Goal: Task Accomplishment & Management: Manage account settings

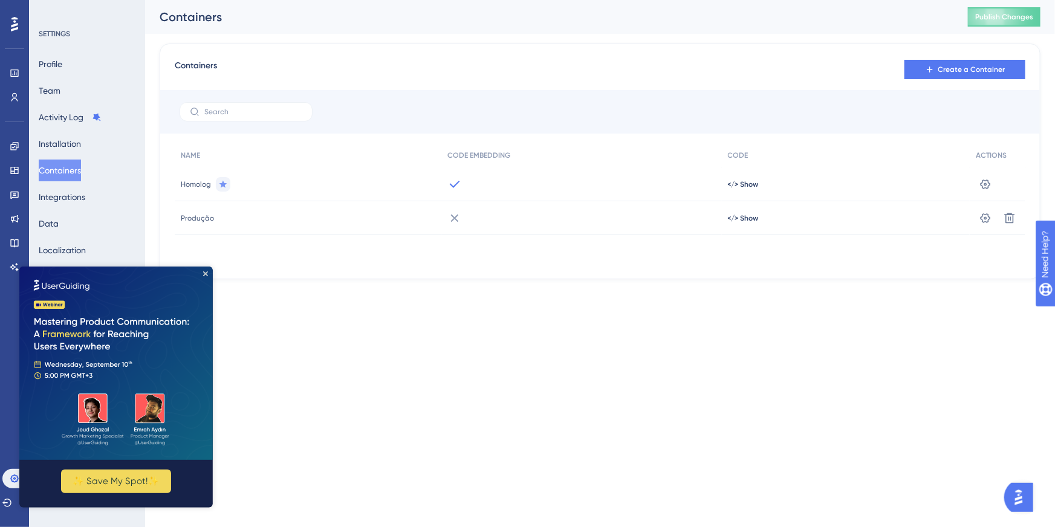
click at [201, 277] on img at bounding box center [115, 362] width 193 height 193
click at [205, 272] on icon "Close Preview" at bounding box center [205, 273] width 5 height 5
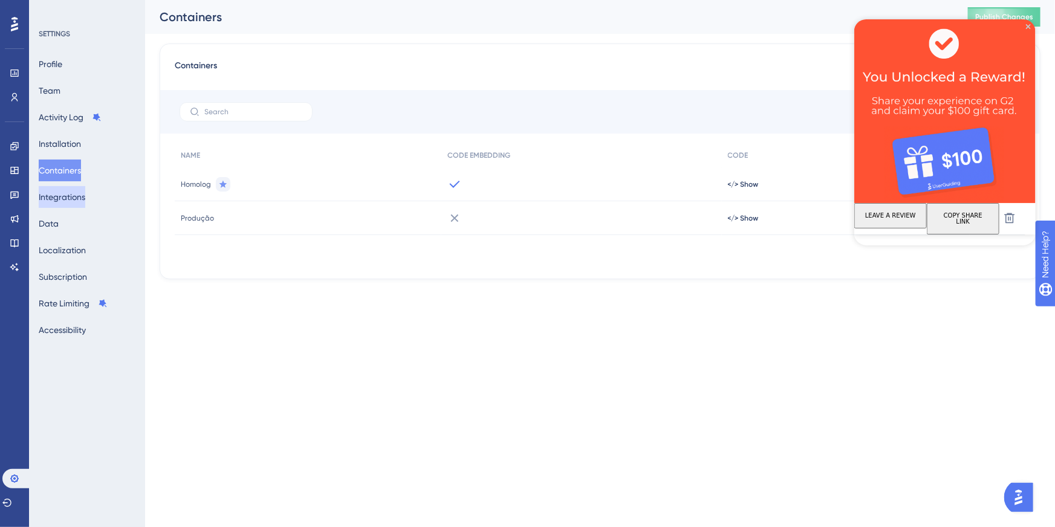
click at [85, 193] on button "Integrations" at bounding box center [62, 197] width 47 height 22
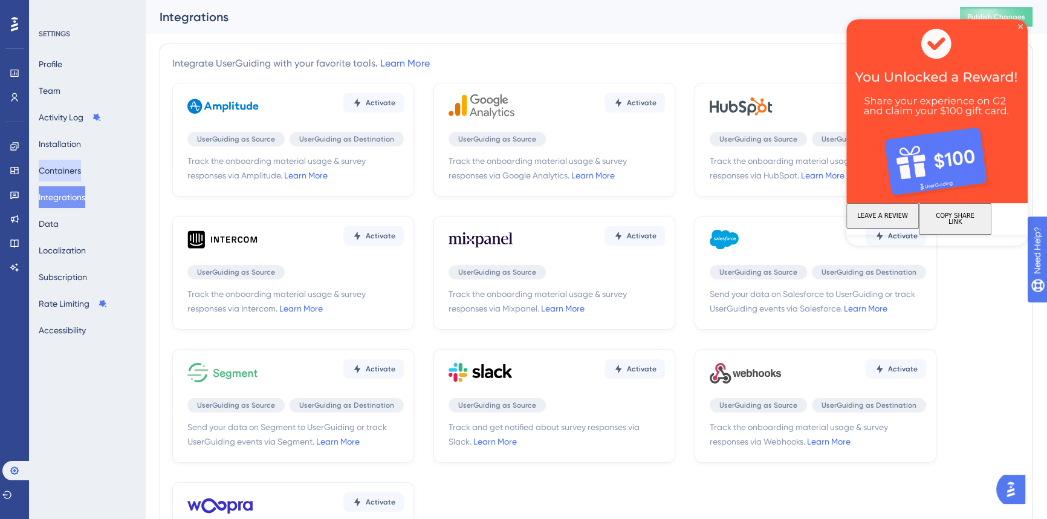
click at [81, 168] on button "Containers" at bounding box center [60, 171] width 42 height 22
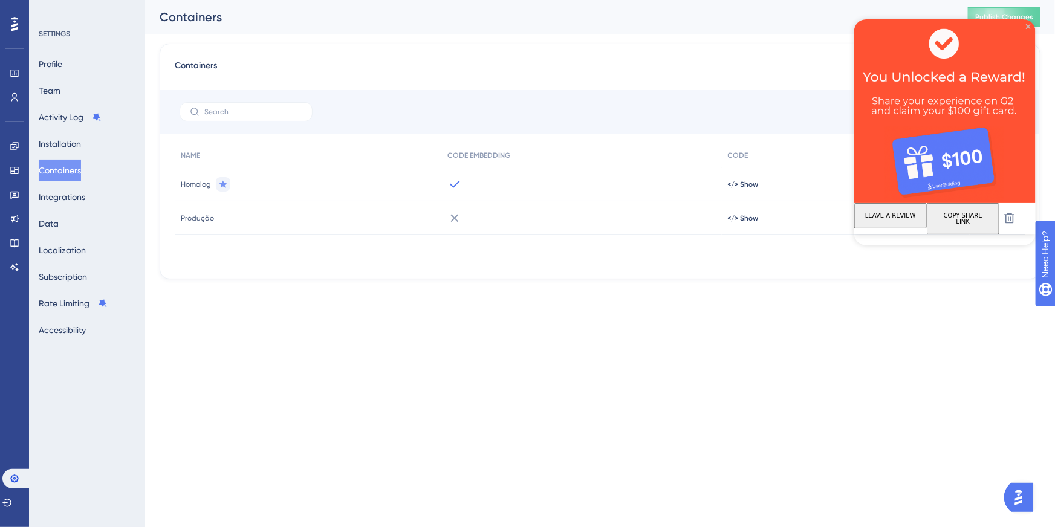
click at [1028, 26] on icon "Close Preview" at bounding box center [1027, 26] width 5 height 5
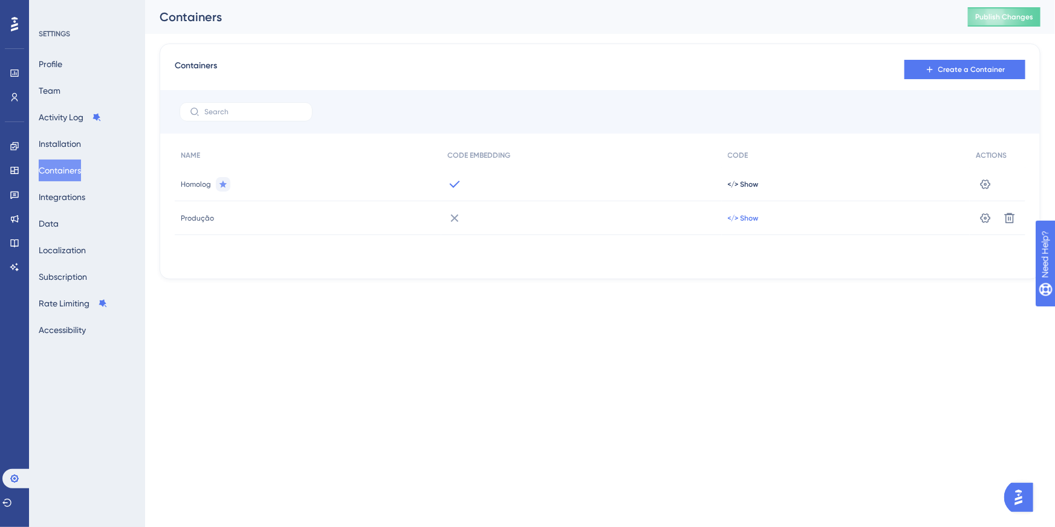
click at [755, 217] on span "</> Show" at bounding box center [743, 218] width 31 height 10
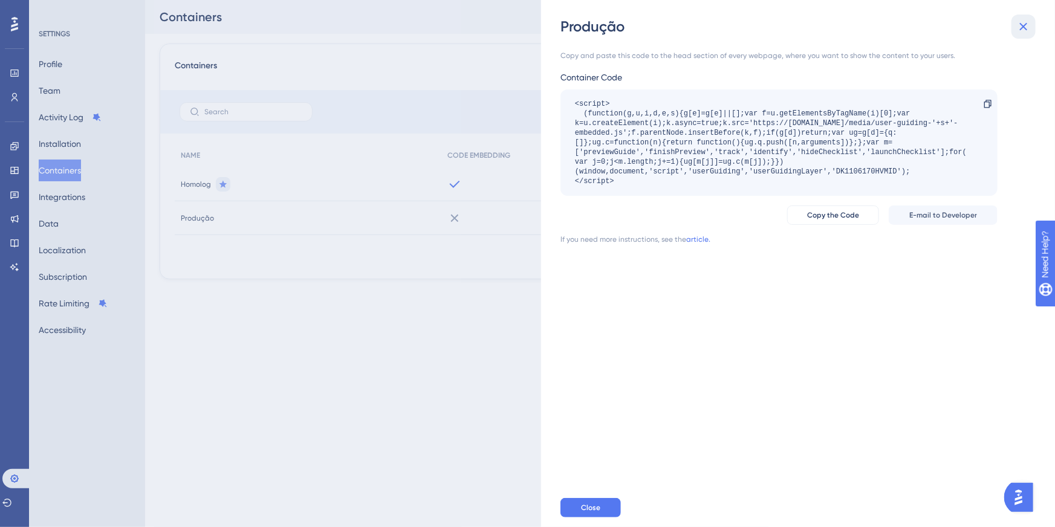
click at [1026, 24] on icon at bounding box center [1024, 27] width 8 height 8
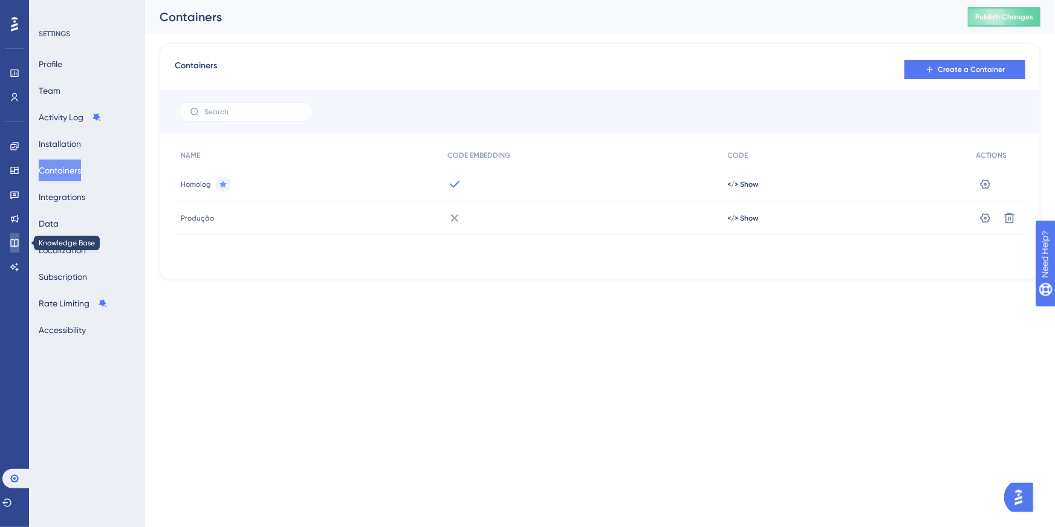
click at [11, 243] on icon at bounding box center [14, 243] width 8 height 8
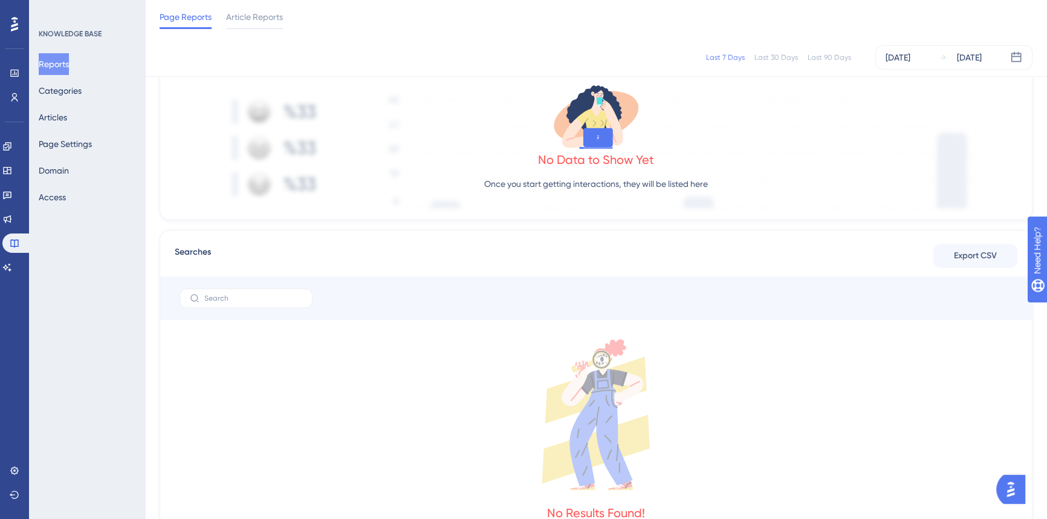
scroll to position [412, 0]
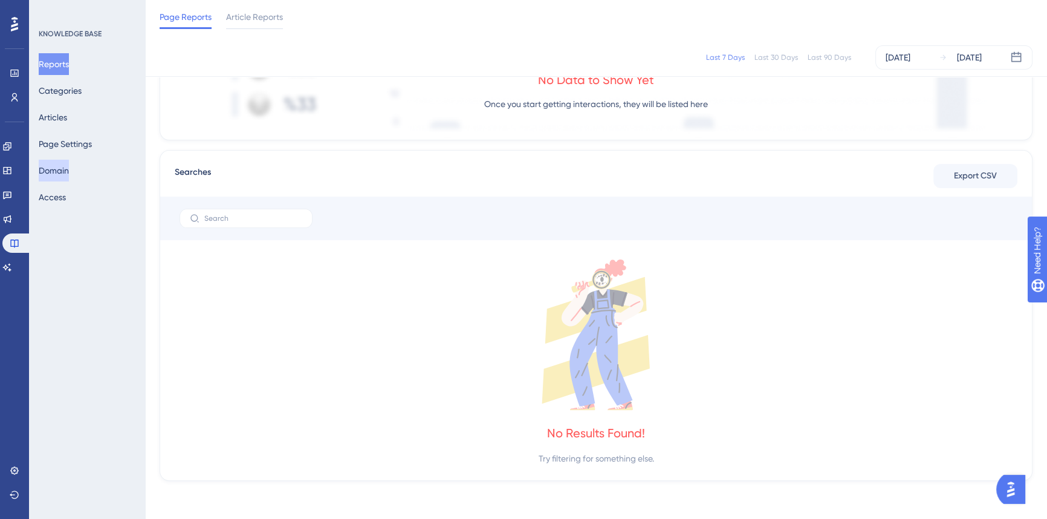
click at [69, 174] on button "Domain" at bounding box center [54, 171] width 30 height 22
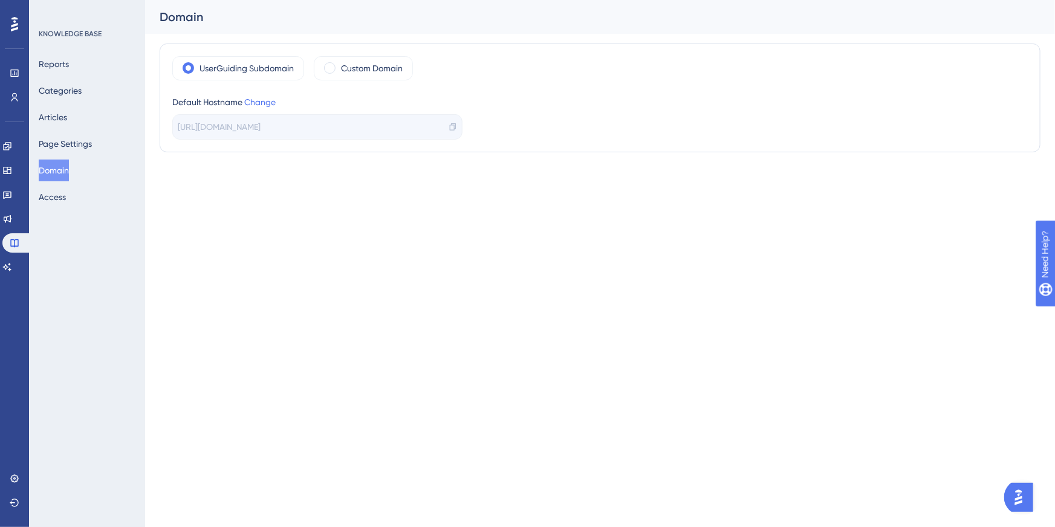
click at [375, 127] on div "[URL][DOMAIN_NAME]" at bounding box center [317, 126] width 290 height 25
click at [453, 123] on icon at bounding box center [453, 127] width 8 height 8
click at [63, 193] on button "Access" at bounding box center [52, 197] width 27 height 22
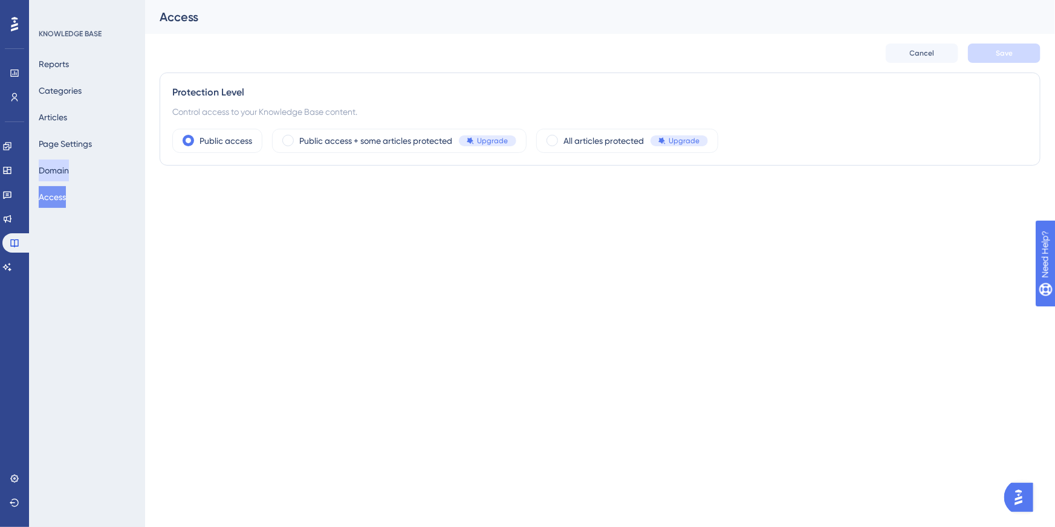
click at [56, 172] on button "Domain" at bounding box center [54, 171] width 30 height 22
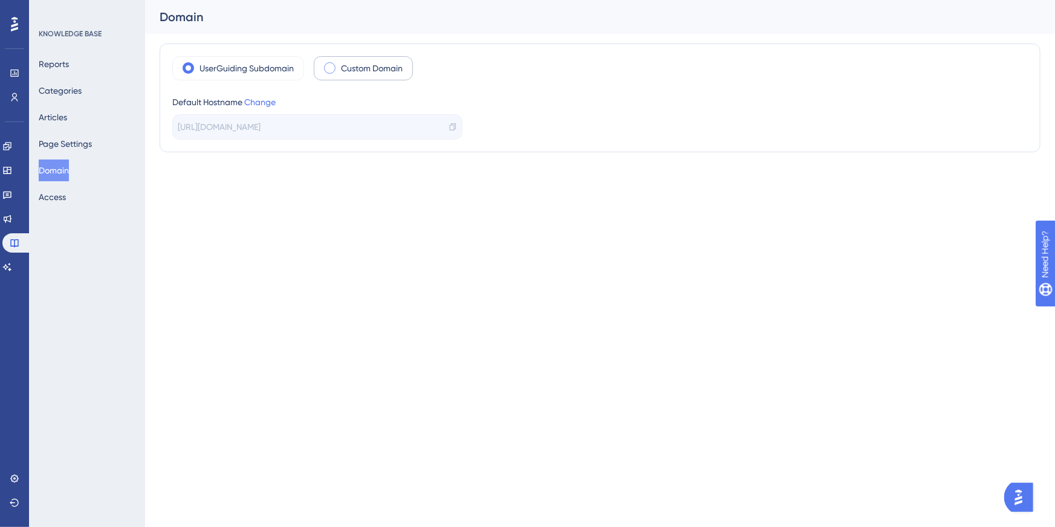
click at [371, 71] on label "Custom Domain" at bounding box center [372, 68] width 62 height 15
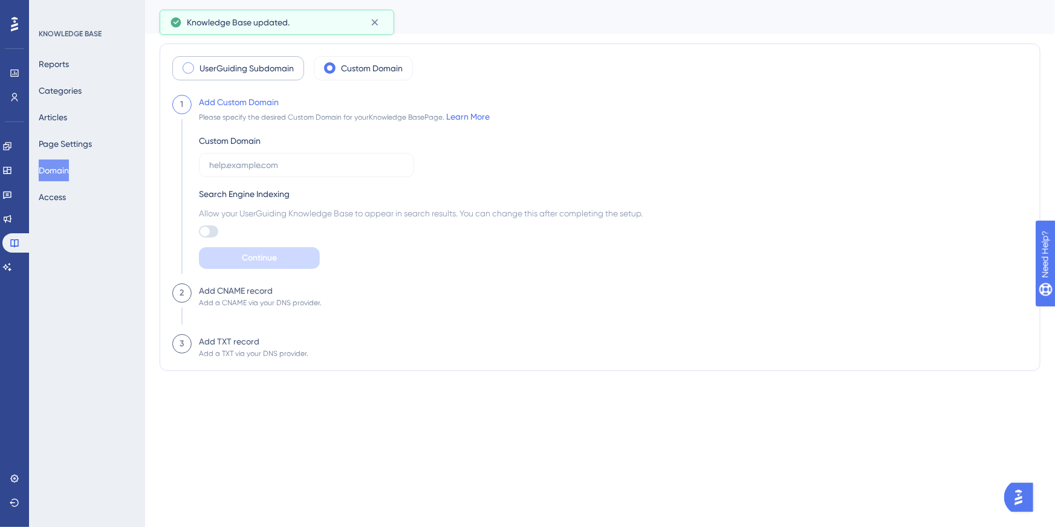
click at [242, 71] on label "UserGuiding Subdomain" at bounding box center [246, 68] width 94 height 15
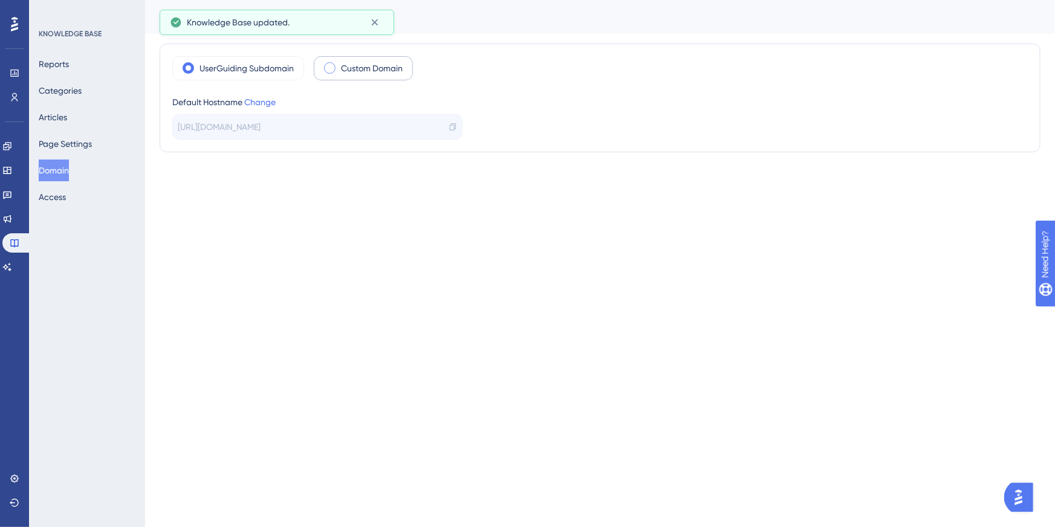
click at [372, 65] on label "Custom Domain" at bounding box center [372, 68] width 62 height 15
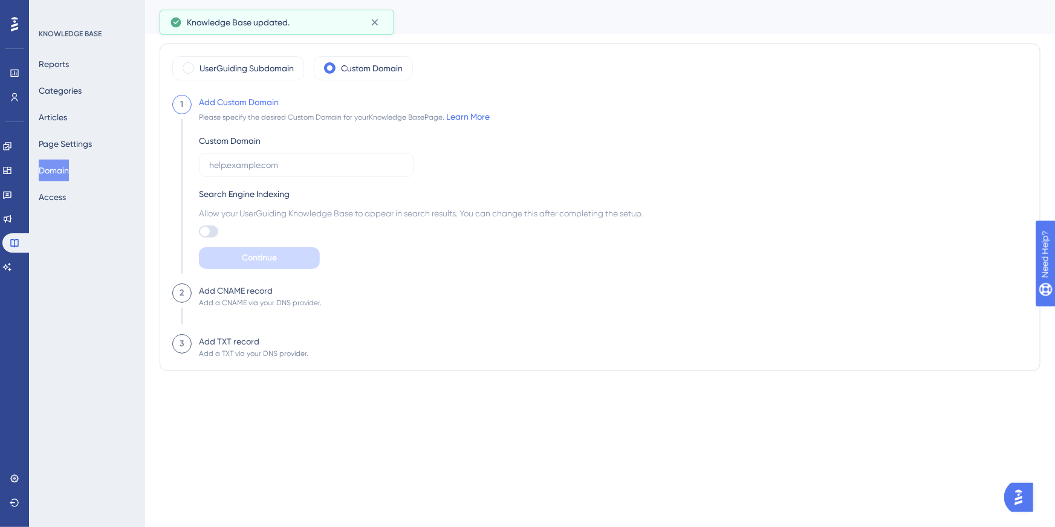
click at [375, 54] on div "UserGuiding Subdomain Custom Domain 1 Add Custom Domain Please specify the desi…" at bounding box center [600, 208] width 881 height 328
click at [253, 166] on input "text" at bounding box center [306, 164] width 195 height 13
click at [233, 69] on label "UserGuiding Subdomain" at bounding box center [246, 68] width 94 height 15
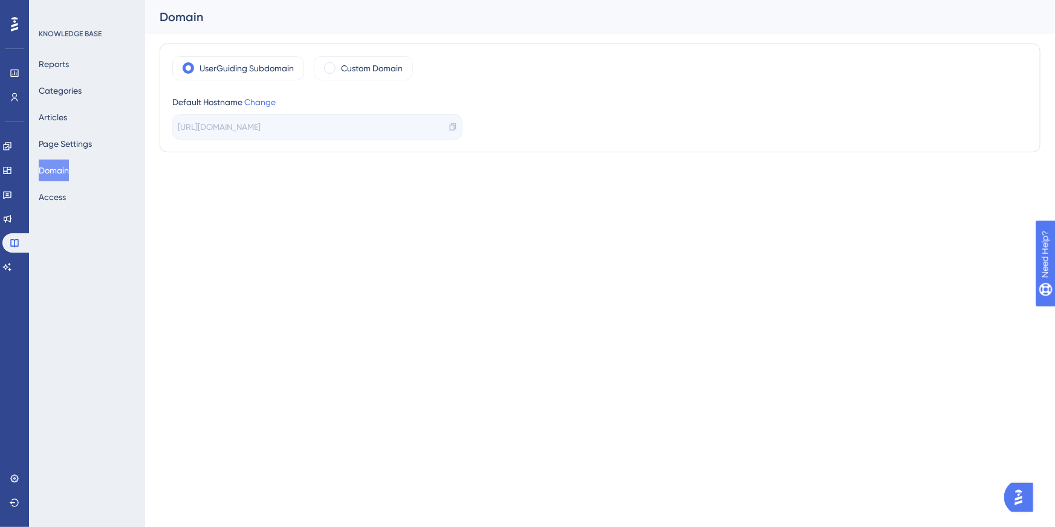
click at [454, 128] on icon at bounding box center [453, 126] width 6 height 7
click at [383, 64] on label "Custom Domain" at bounding box center [372, 68] width 62 height 15
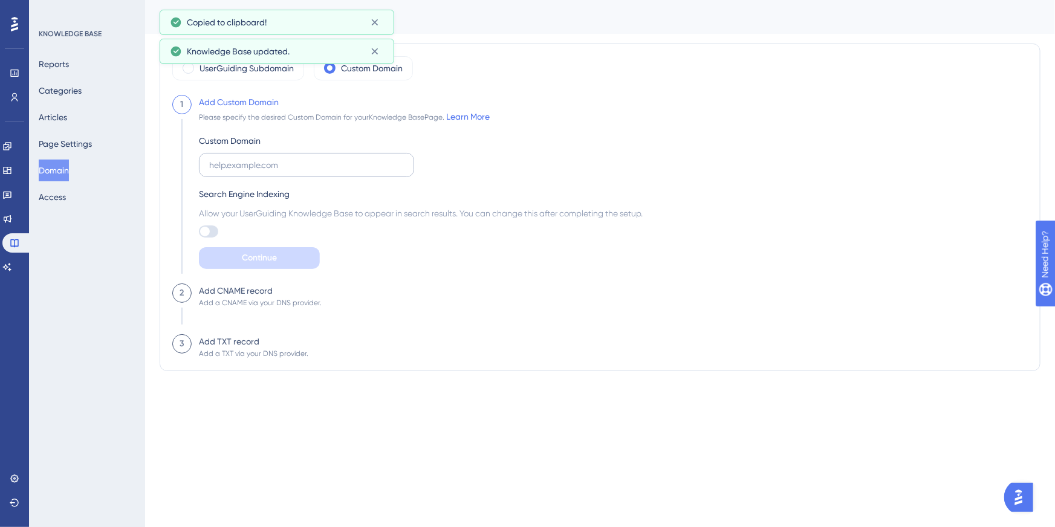
click at [244, 172] on label at bounding box center [306, 165] width 215 height 24
click at [244, 172] on input "text" at bounding box center [306, 164] width 195 height 13
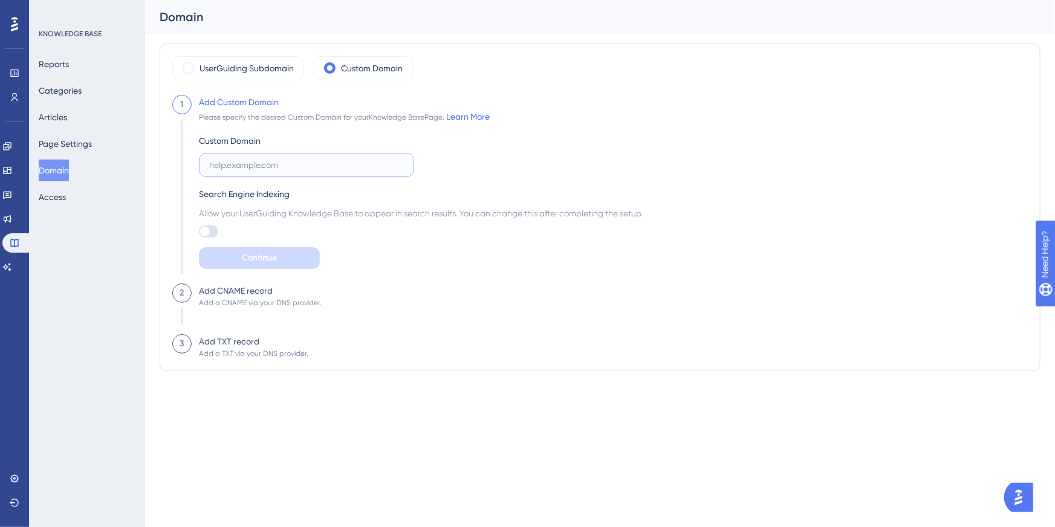
paste input "[DOMAIN_NAME]"
type input "[DOMAIN_NAME]"
click at [281, 256] on button "Continue" at bounding box center [259, 258] width 121 height 22
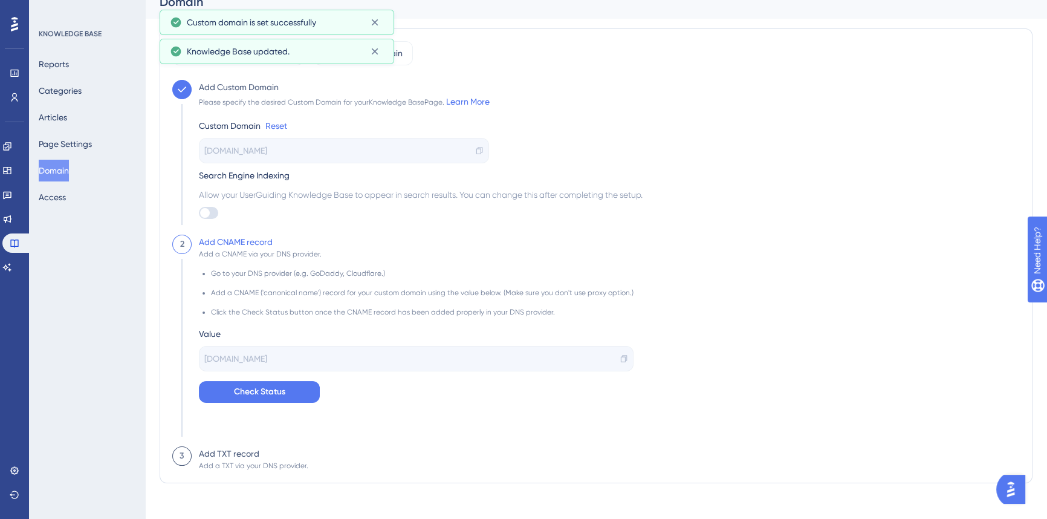
scroll to position [27, 0]
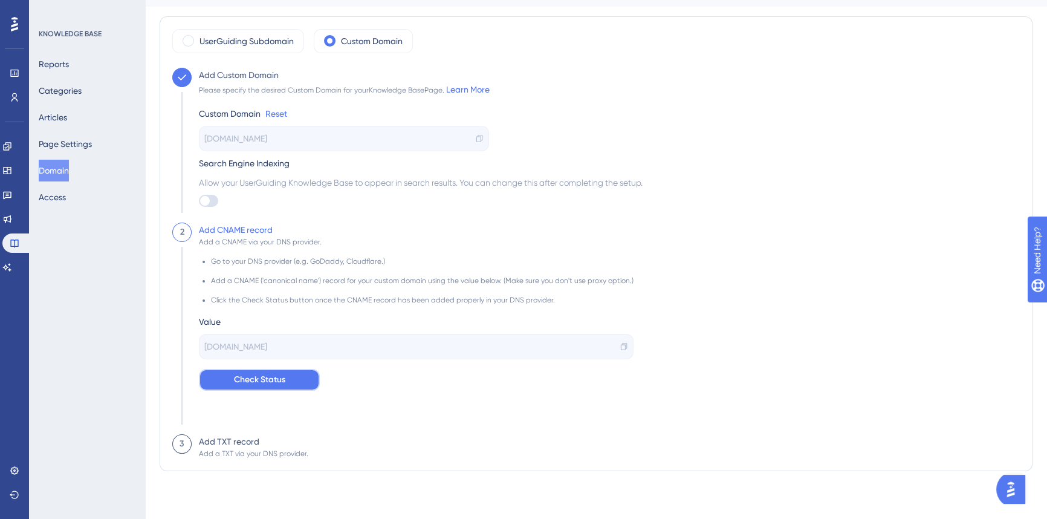
click at [266, 380] on span "Check Status" at bounding box center [259, 379] width 51 height 15
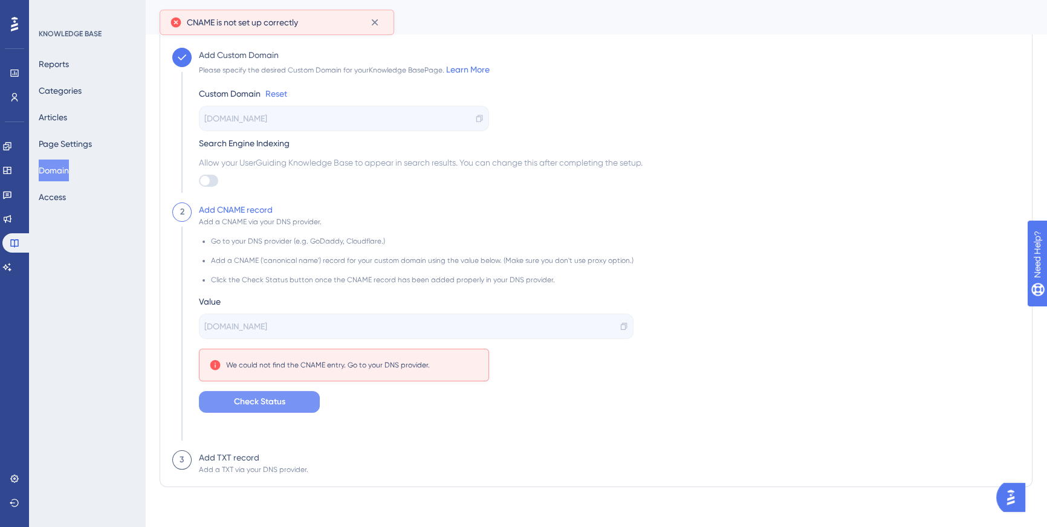
scroll to position [55, 0]
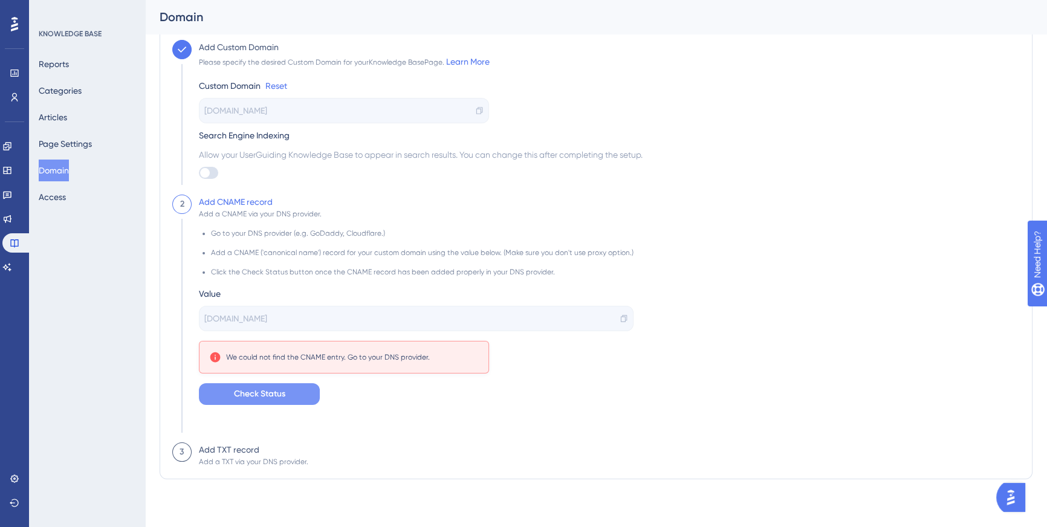
click at [242, 457] on div "Add a TXT via your DNS provider." at bounding box center [253, 462] width 109 height 10
click at [480, 112] on icon at bounding box center [479, 110] width 8 height 8
click at [65, 146] on button "Page Settings" at bounding box center [65, 144] width 53 height 22
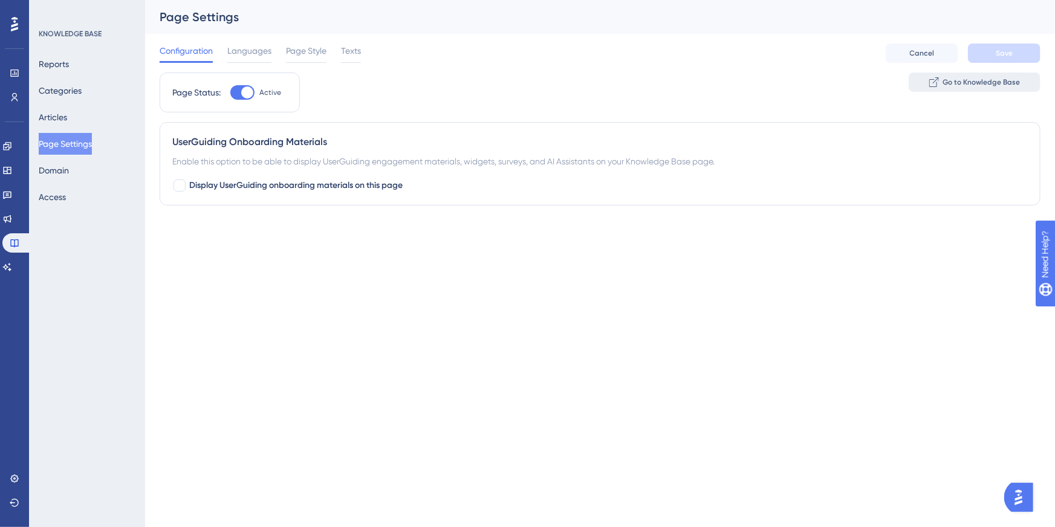
click at [964, 79] on span "Go to Knowledge Base" at bounding box center [980, 82] width 77 height 10
click at [251, 51] on span "Languages" at bounding box center [249, 51] width 44 height 15
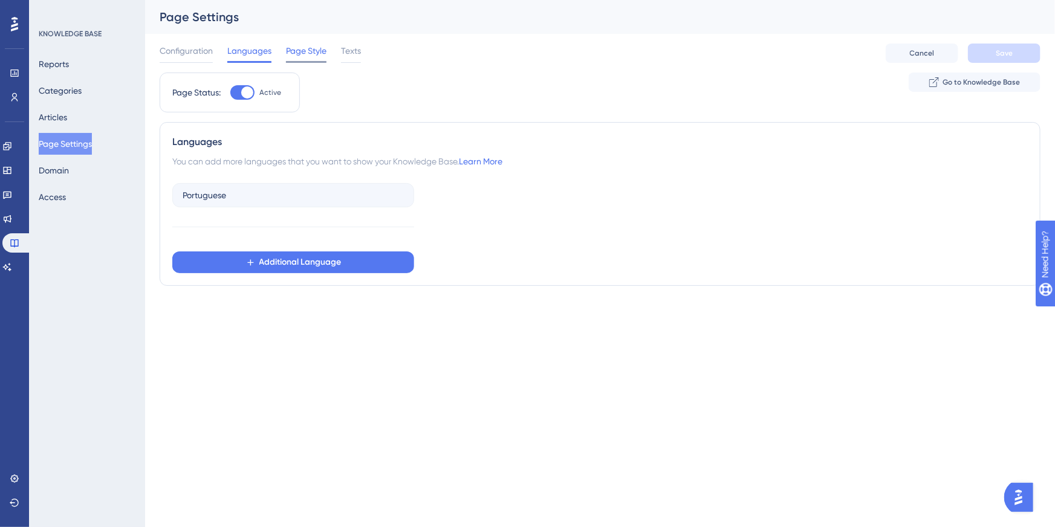
click at [296, 53] on span "Page Style" at bounding box center [306, 51] width 41 height 15
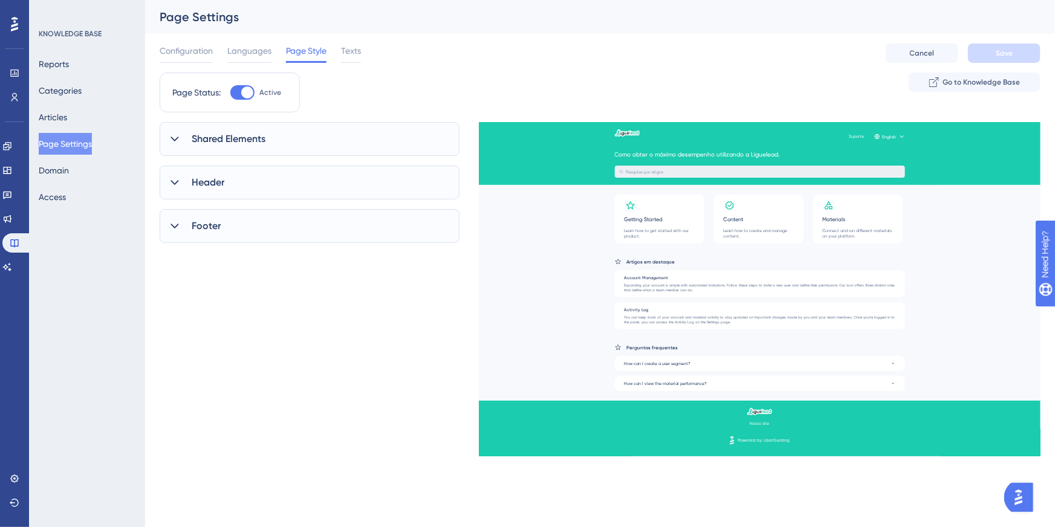
click at [334, 54] on div "Configuration Languages Page Style Texts" at bounding box center [260, 53] width 201 height 19
click at [358, 48] on span "Texts" at bounding box center [351, 51] width 20 height 15
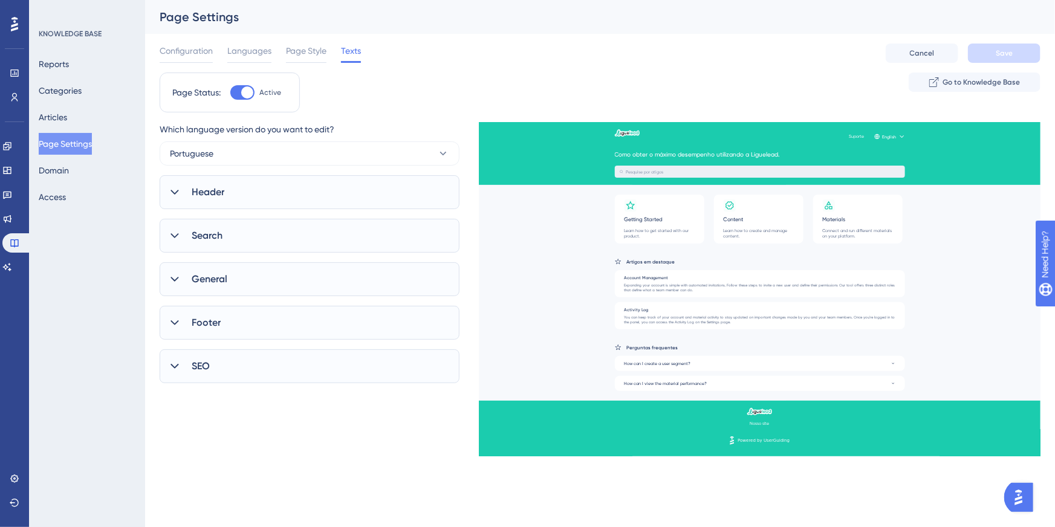
click at [285, 190] on div "Header" at bounding box center [310, 192] width 300 height 34
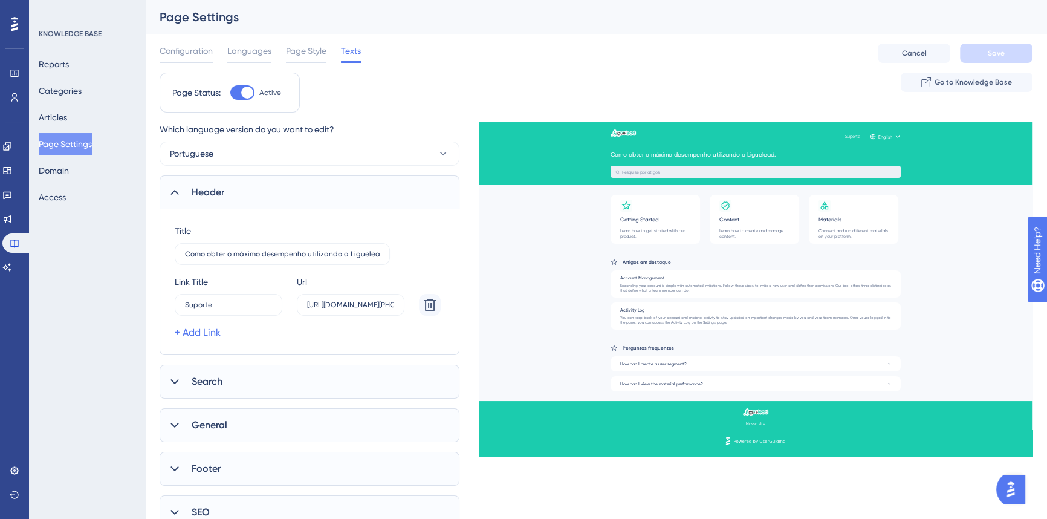
click at [285, 190] on div "Header" at bounding box center [310, 192] width 300 height 34
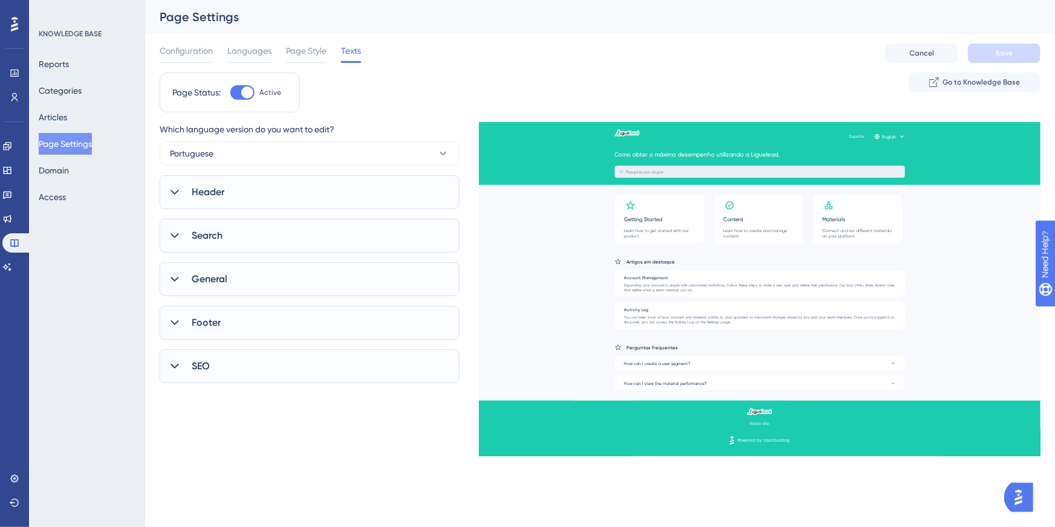
click at [224, 373] on div "SEO" at bounding box center [310, 366] width 300 height 34
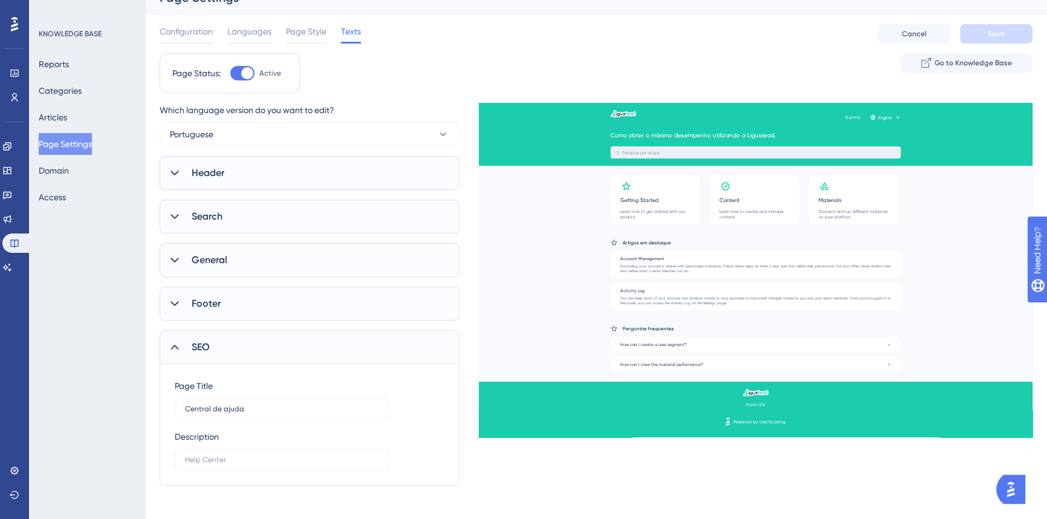
scroll to position [24, 0]
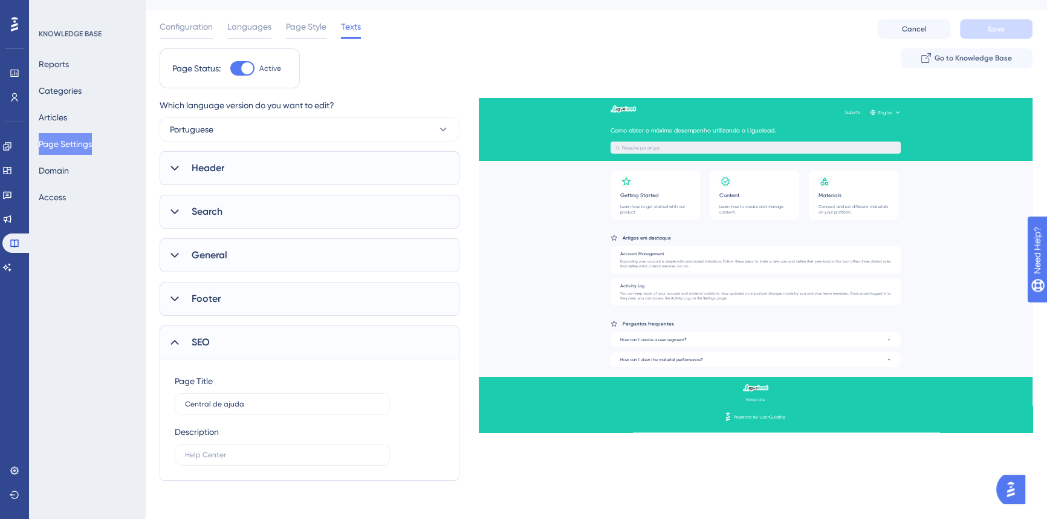
click at [232, 347] on div "SEO" at bounding box center [310, 342] width 300 height 34
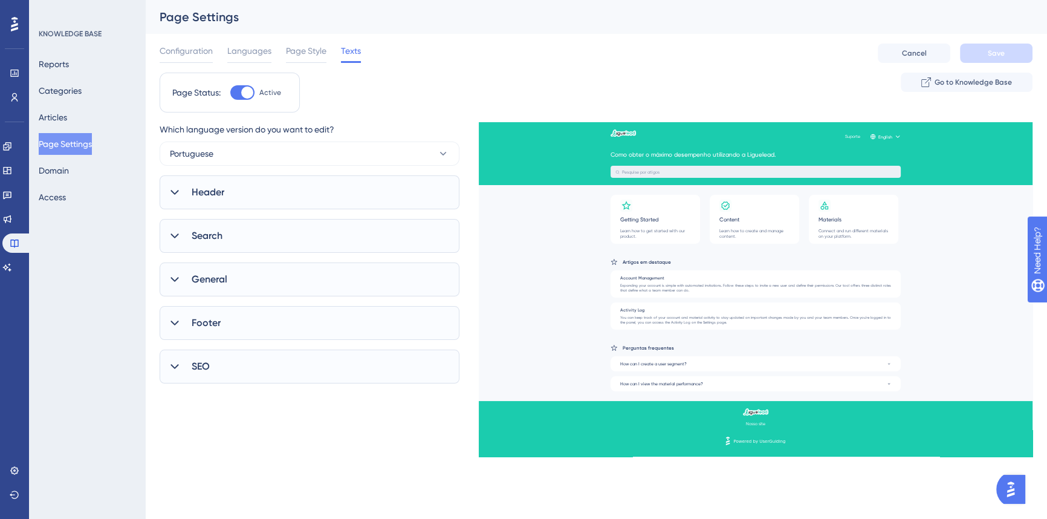
scroll to position [0, 0]
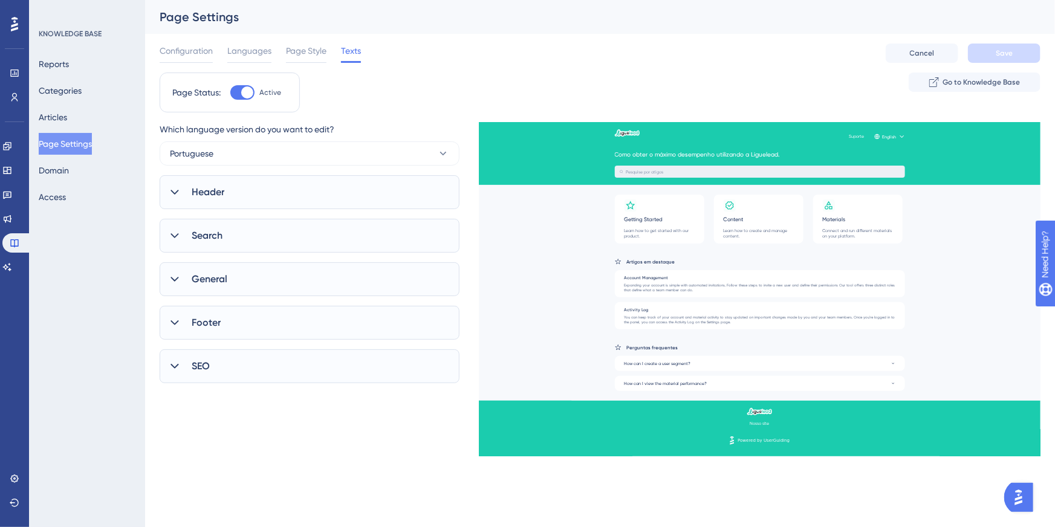
click at [242, 326] on div "Footer" at bounding box center [310, 323] width 300 height 34
click at [251, 289] on div "General" at bounding box center [310, 279] width 300 height 34
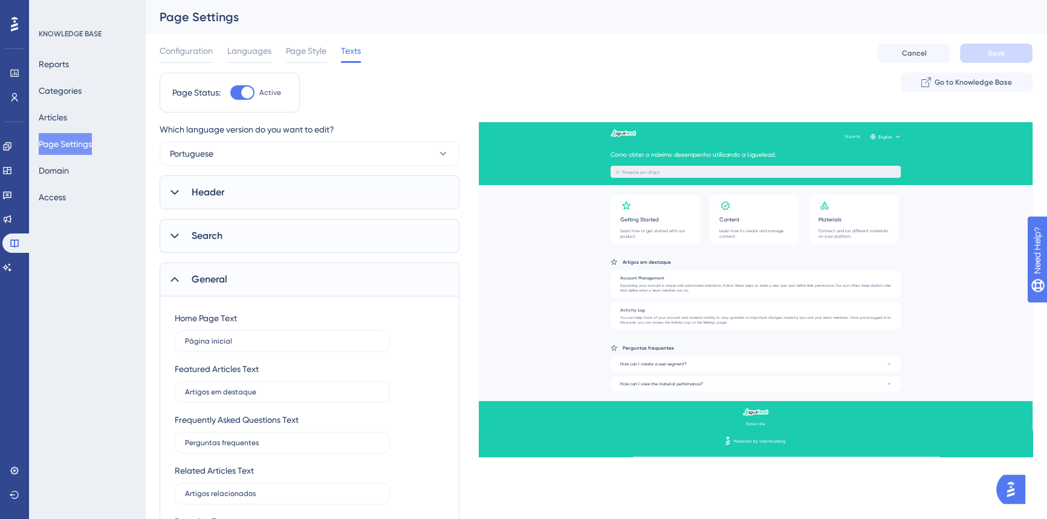
click at [254, 286] on div "General" at bounding box center [310, 279] width 300 height 34
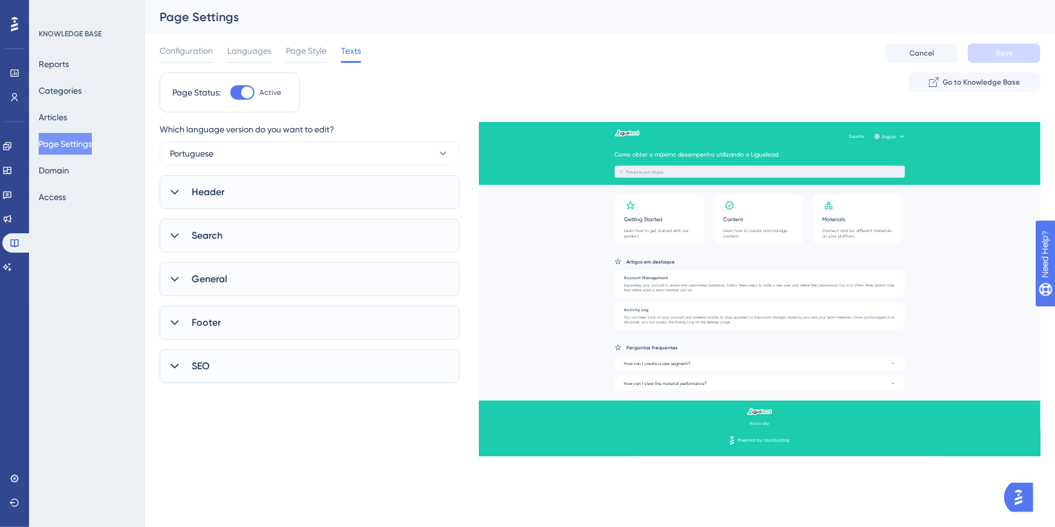
click at [268, 242] on div "Search" at bounding box center [310, 236] width 300 height 34
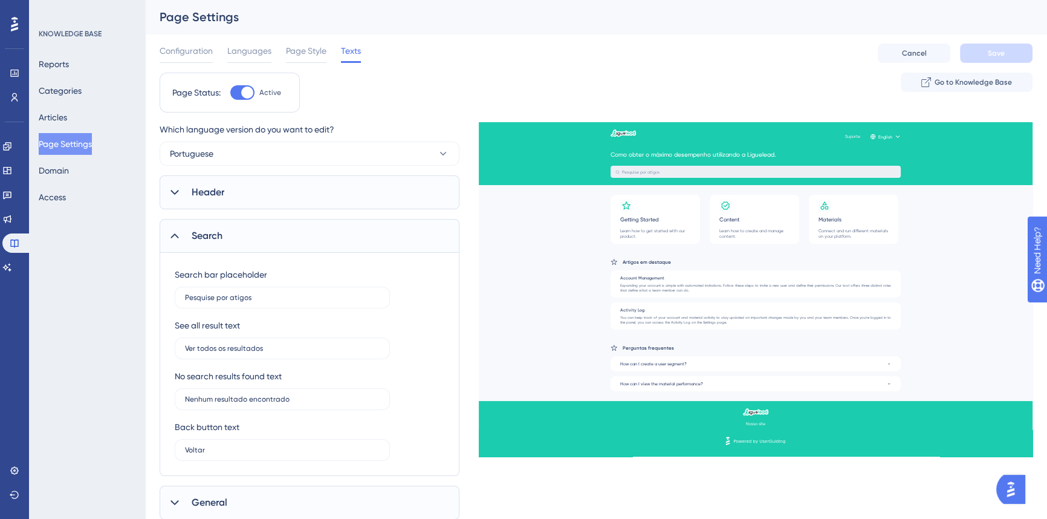
click at [278, 241] on div "Search" at bounding box center [310, 236] width 300 height 34
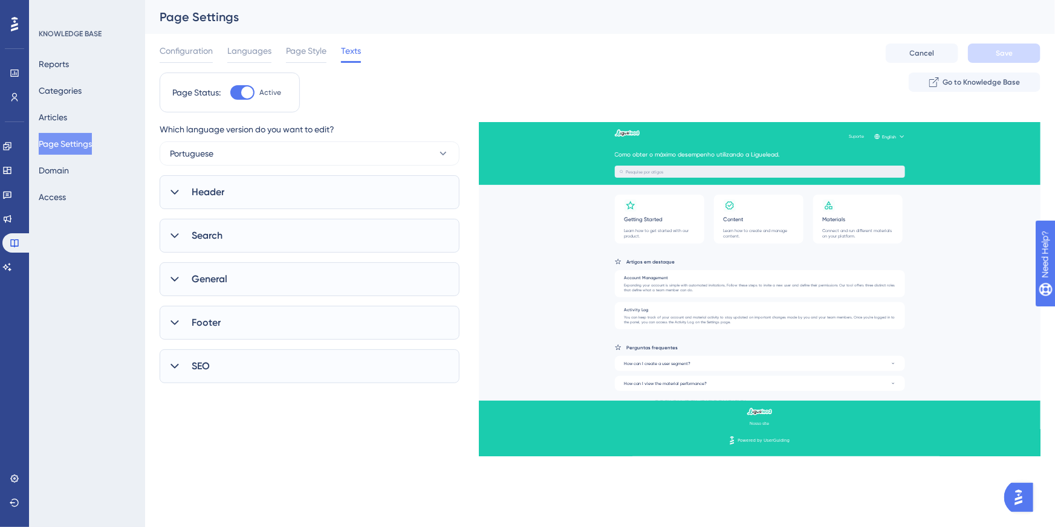
click at [281, 201] on div "Header" at bounding box center [310, 192] width 300 height 34
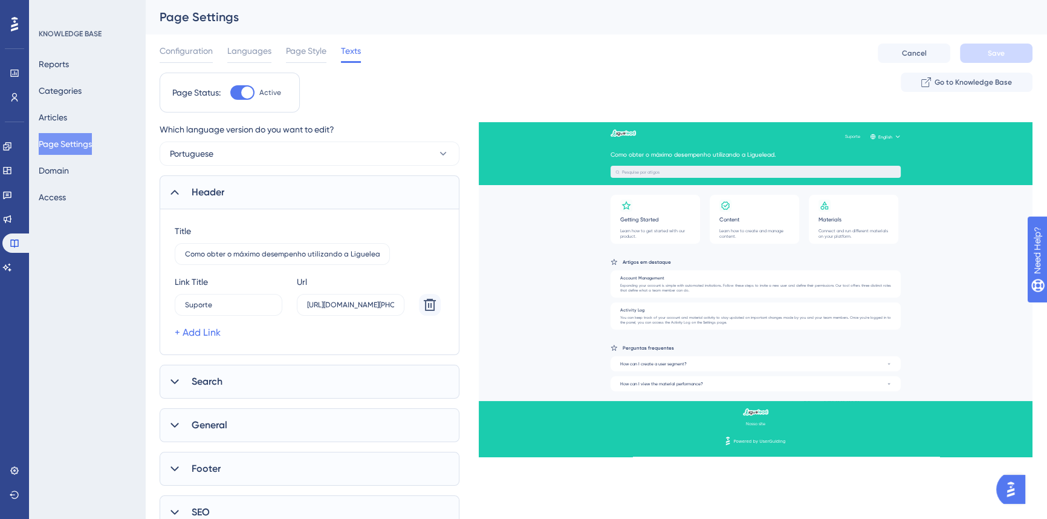
click at [281, 201] on div "Header" at bounding box center [310, 192] width 300 height 34
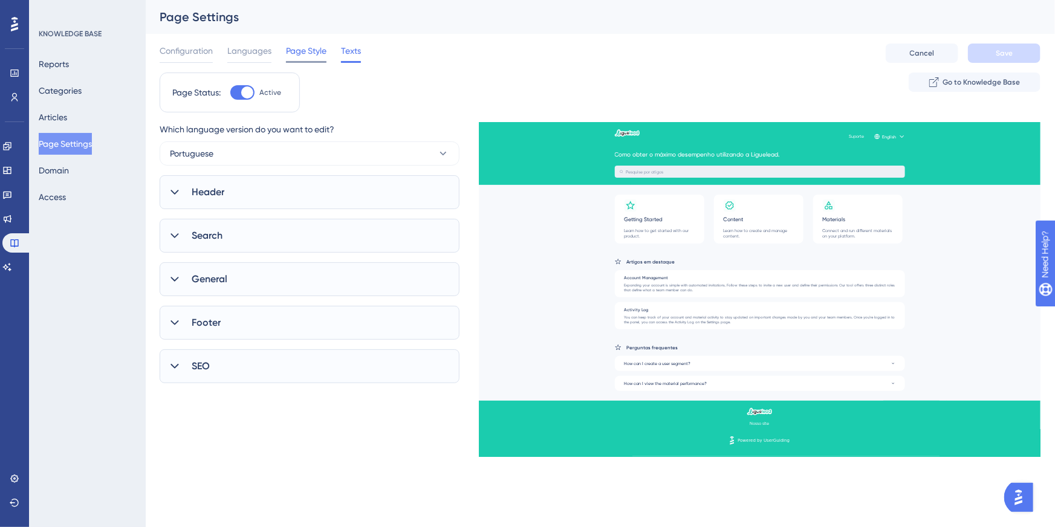
click at [296, 56] on span "Page Style" at bounding box center [306, 51] width 41 height 15
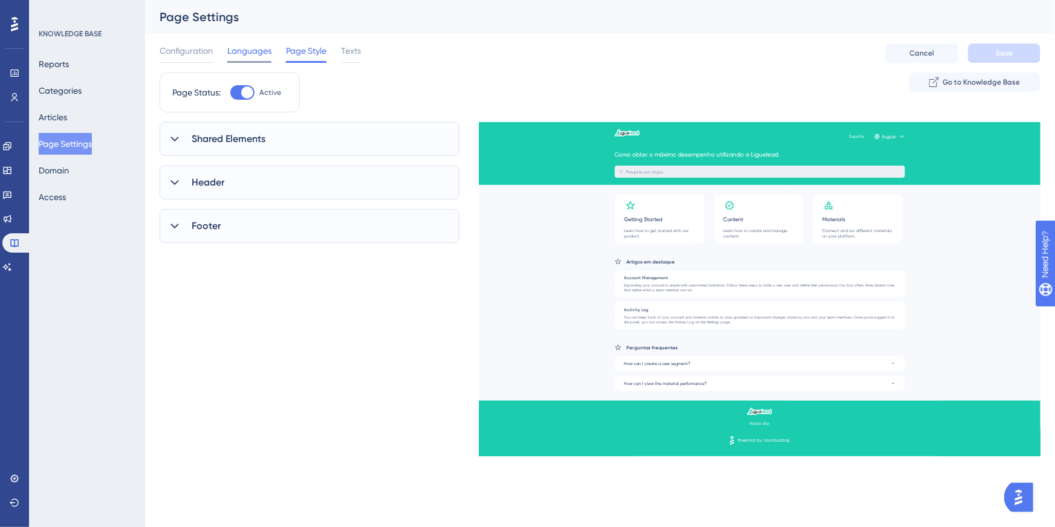
click at [254, 54] on span "Languages" at bounding box center [249, 51] width 44 height 15
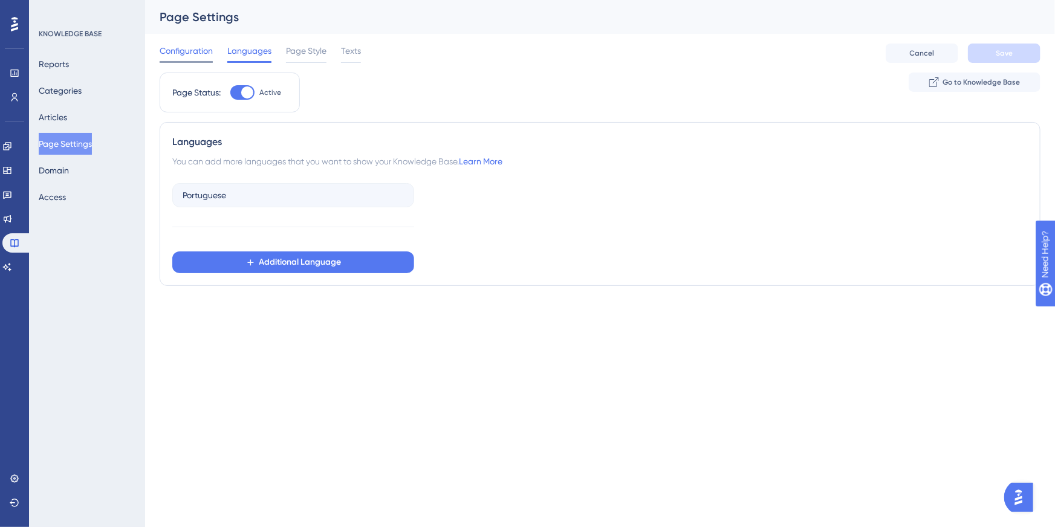
click at [198, 53] on span "Configuration" at bounding box center [186, 51] width 53 height 15
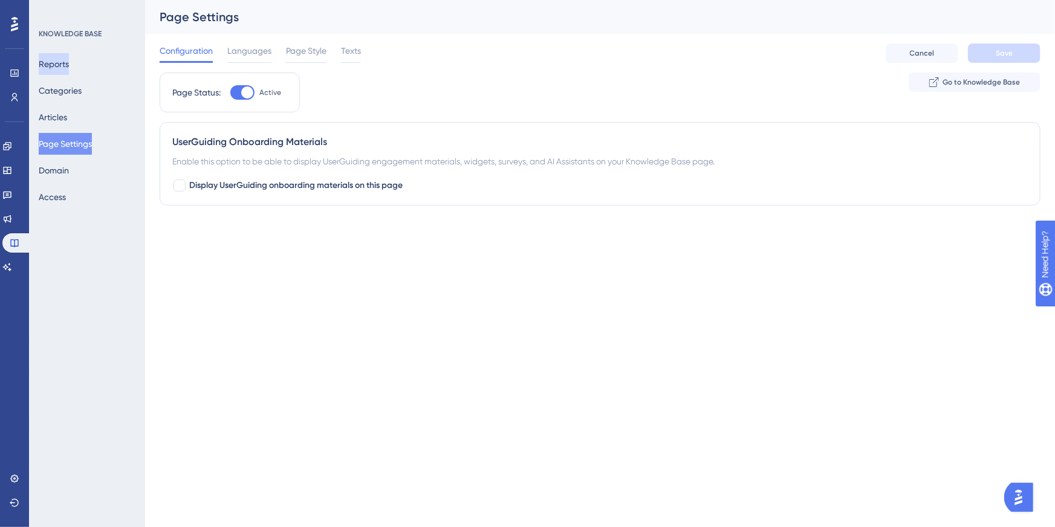
click at [69, 71] on button "Reports" at bounding box center [54, 64] width 30 height 22
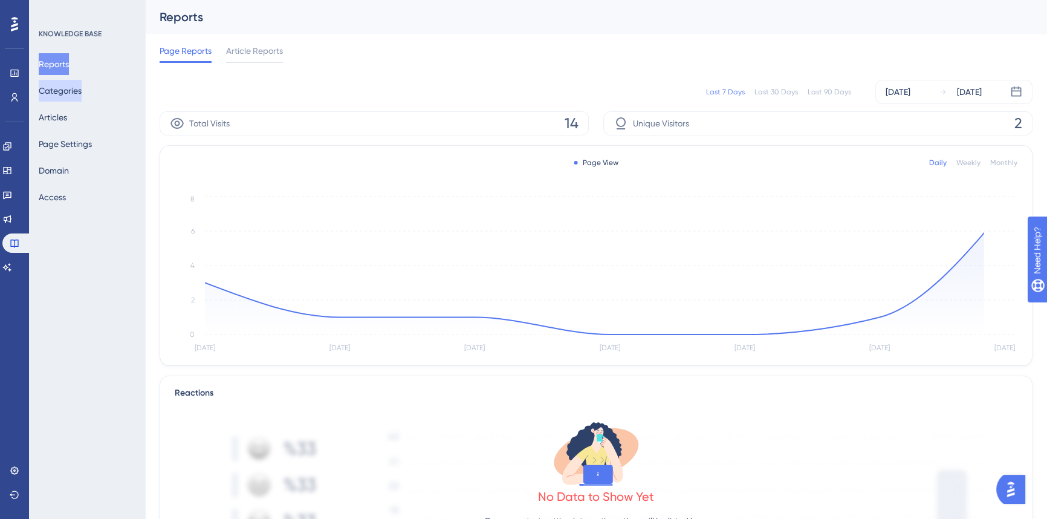
click at [74, 95] on button "Categories" at bounding box center [60, 91] width 43 height 22
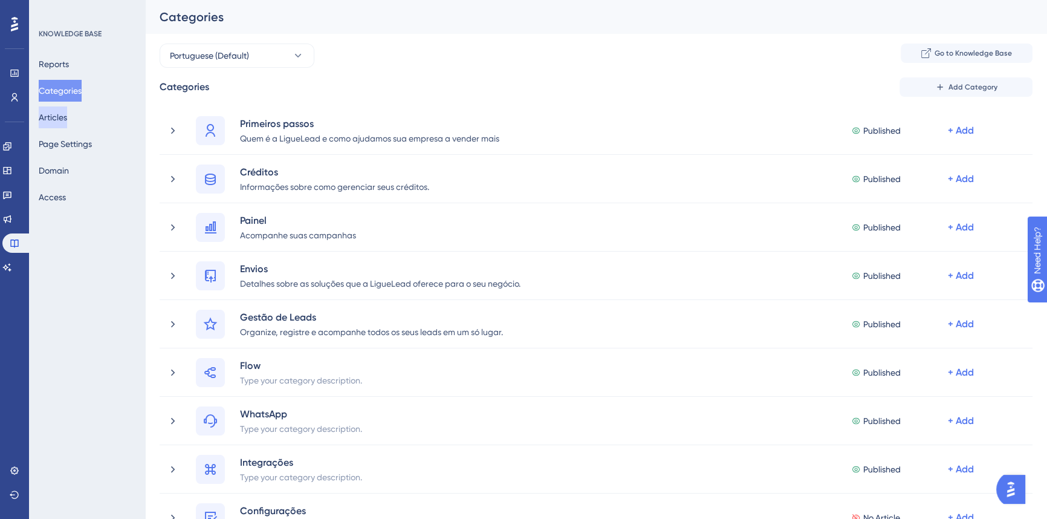
click at [67, 118] on button "Articles" at bounding box center [53, 117] width 28 height 22
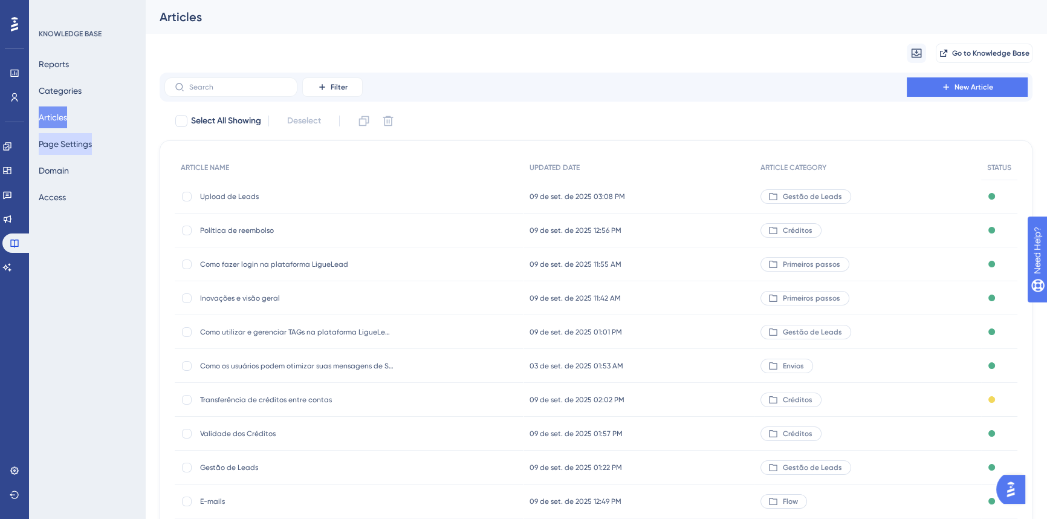
click at [77, 144] on button "Page Settings" at bounding box center [65, 144] width 53 height 22
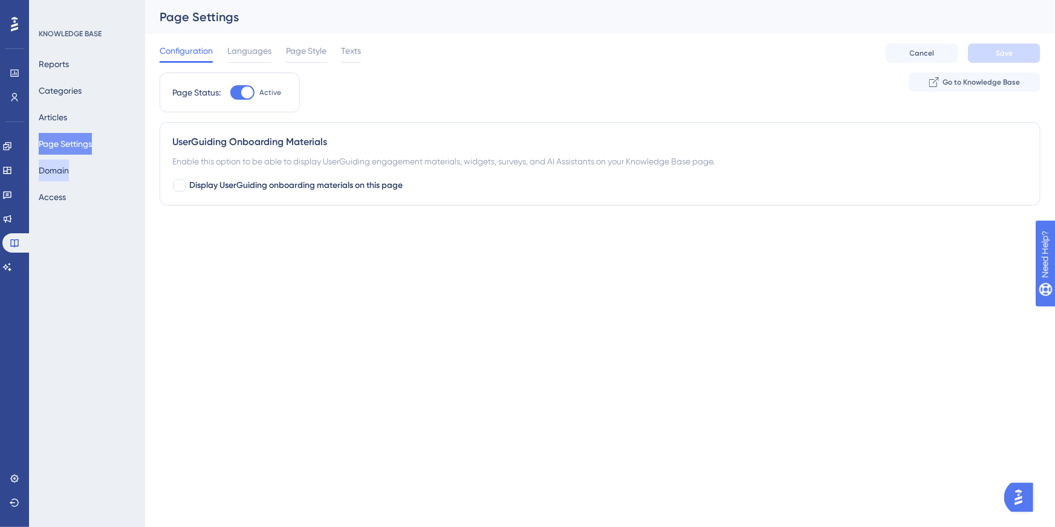
click at [62, 169] on button "Domain" at bounding box center [54, 171] width 30 height 22
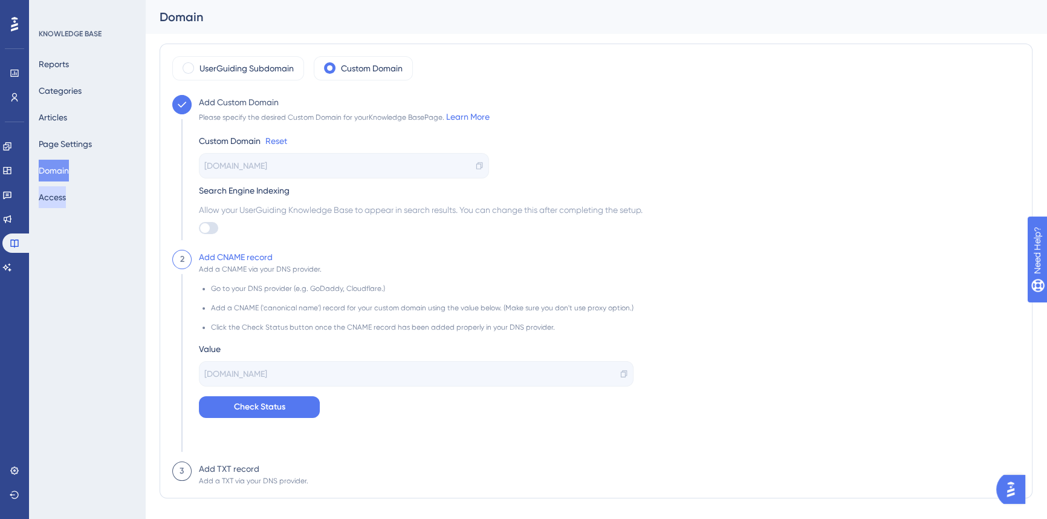
click at [61, 200] on button "Access" at bounding box center [52, 197] width 27 height 22
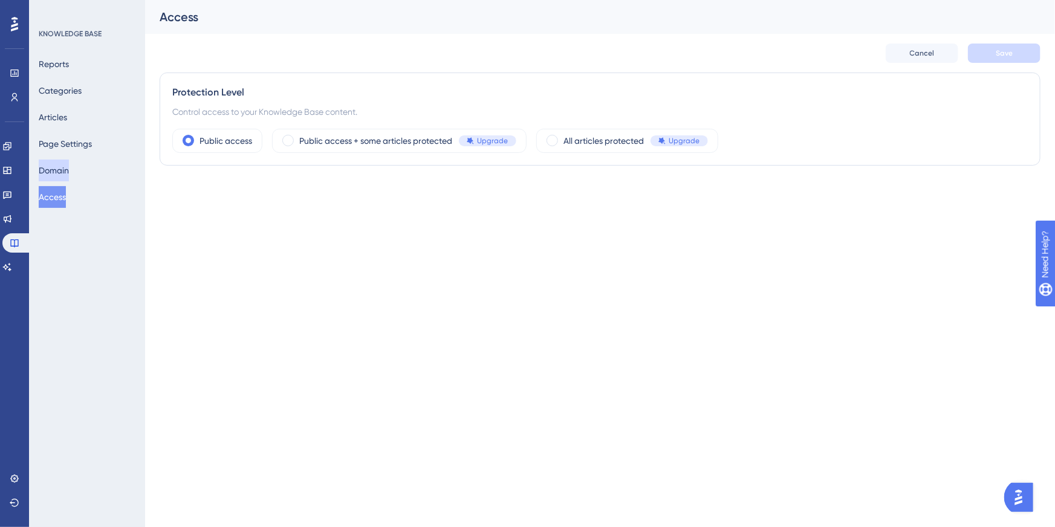
click at [68, 171] on button "Domain" at bounding box center [54, 171] width 30 height 22
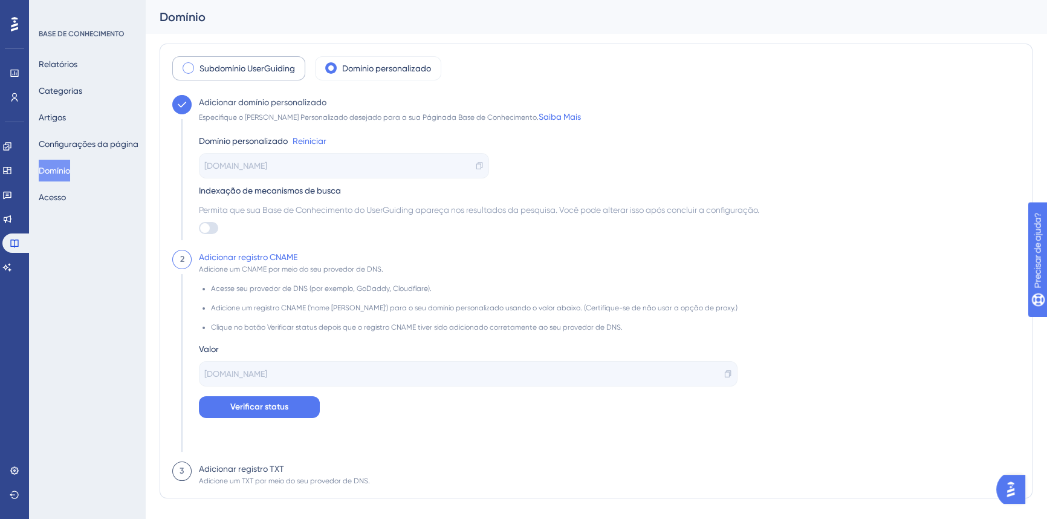
click at [290, 72] on font "Subdomínio UserGuiding" at bounding box center [247, 68] width 96 height 10
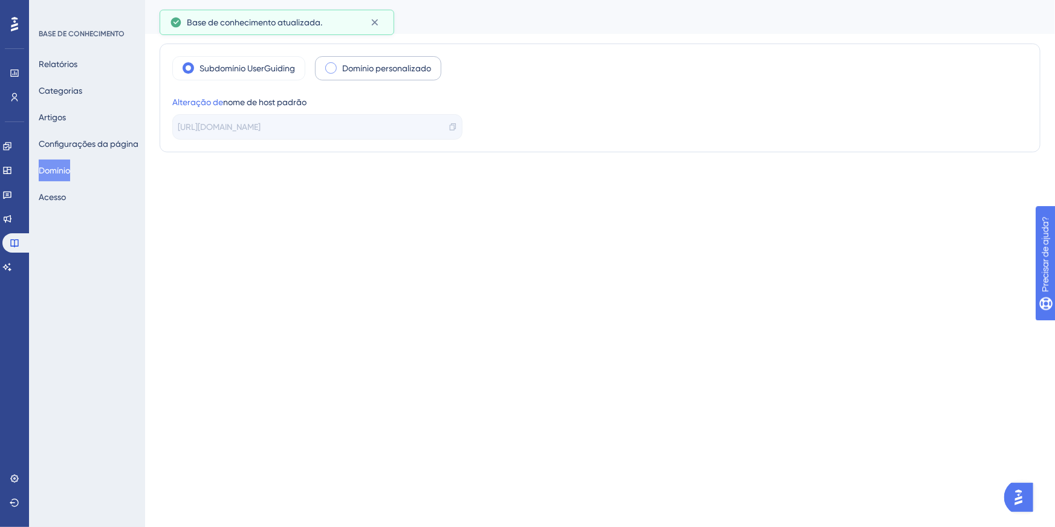
click at [383, 69] on font "Domínio personalizado" at bounding box center [386, 68] width 89 height 10
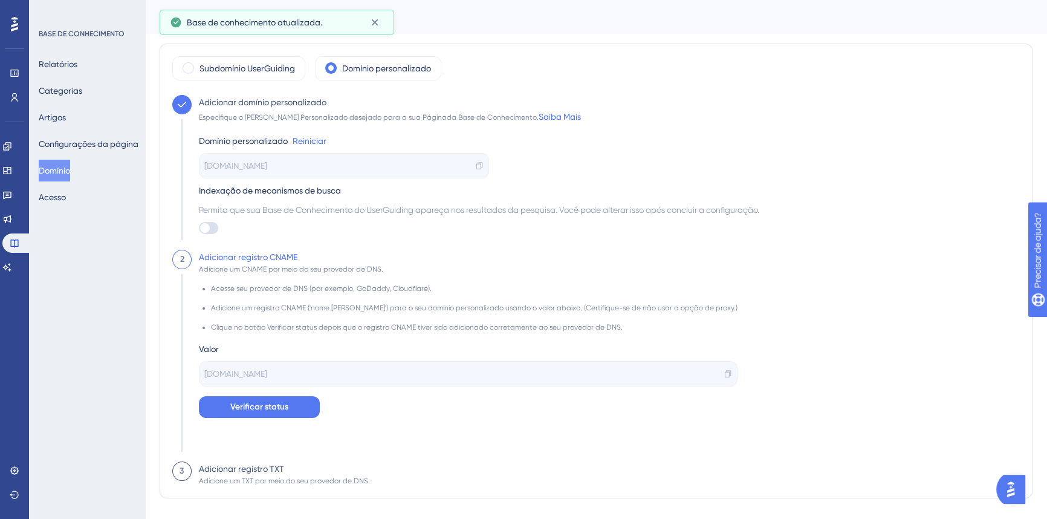
click at [308, 164] on div "[DOMAIN_NAME]" at bounding box center [344, 165] width 290 height 25
drag, startPoint x: 478, startPoint y: 166, endPoint x: 449, endPoint y: 55, distance: 114.5
click at [478, 165] on icon at bounding box center [479, 165] width 8 height 8
click at [265, 67] on font "Subdomínio UserGuiding" at bounding box center [247, 68] width 96 height 10
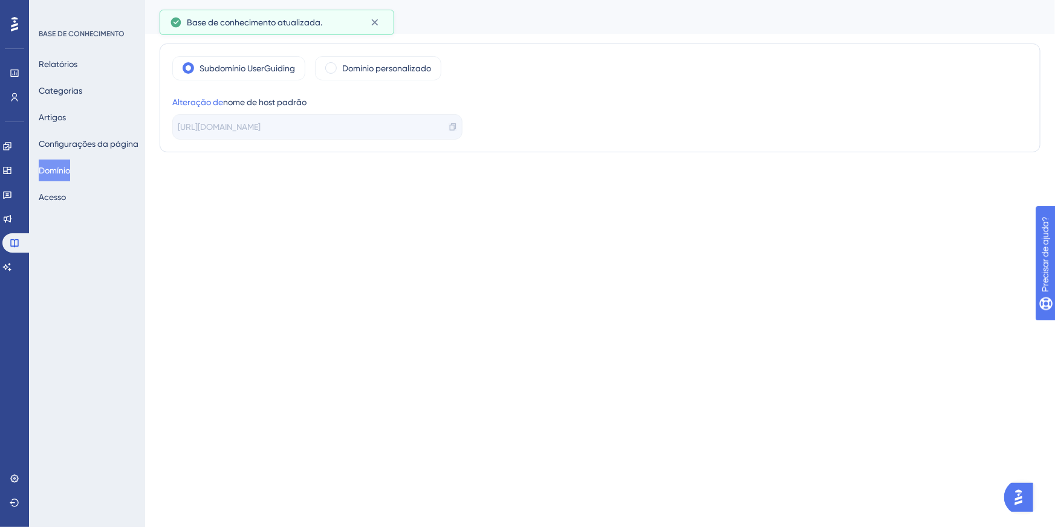
click at [452, 127] on icon at bounding box center [453, 127] width 8 height 8
